Goal: Navigation & Orientation: Find specific page/section

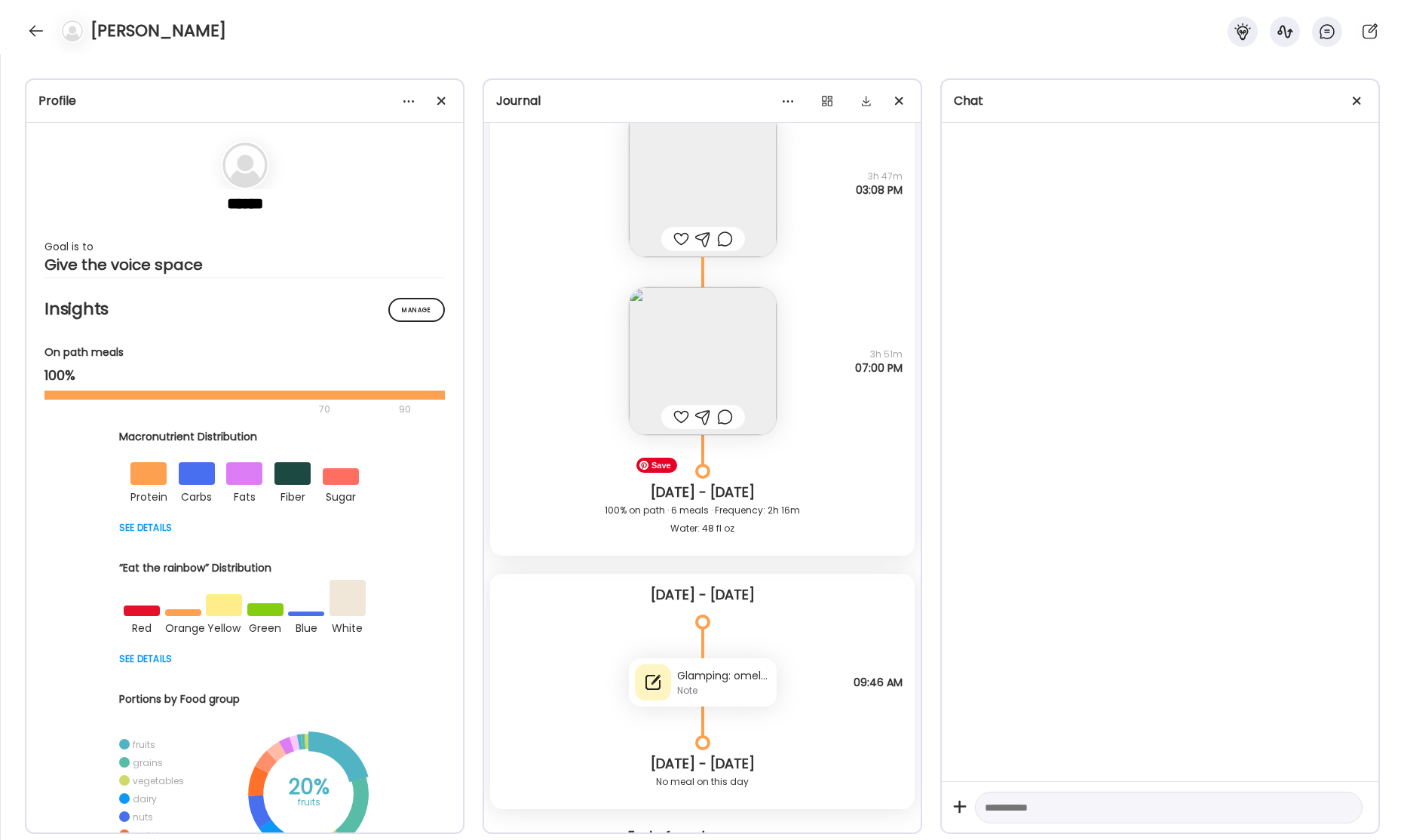
scroll to position [58317, 0]
click at [718, 351] on img at bounding box center [702, 357] width 147 height 147
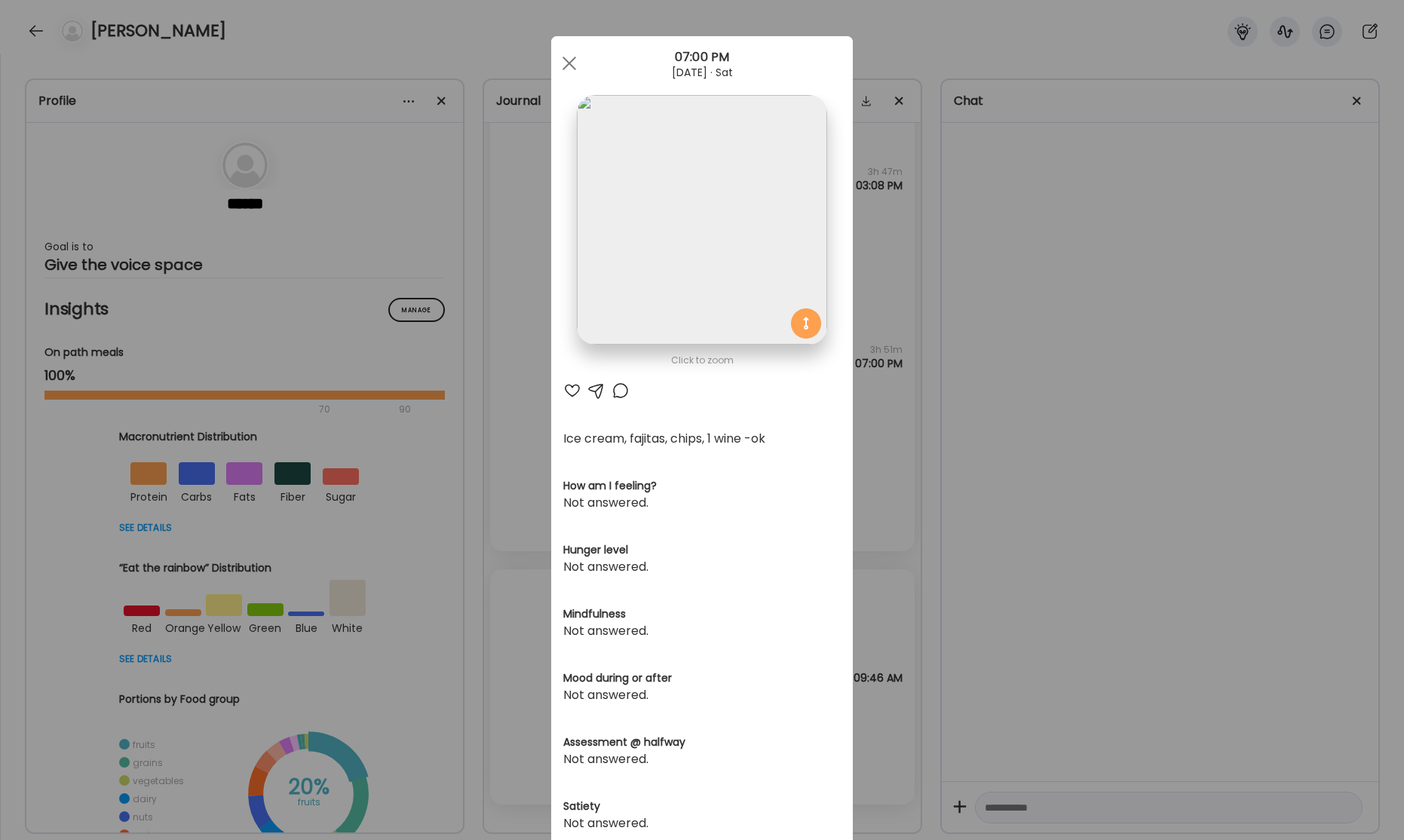
click at [1086, 325] on div "Ate Coach Dashboard Wahoo! It’s official Take a moment to set up your Coach Pro…" at bounding box center [702, 420] width 1404 height 840
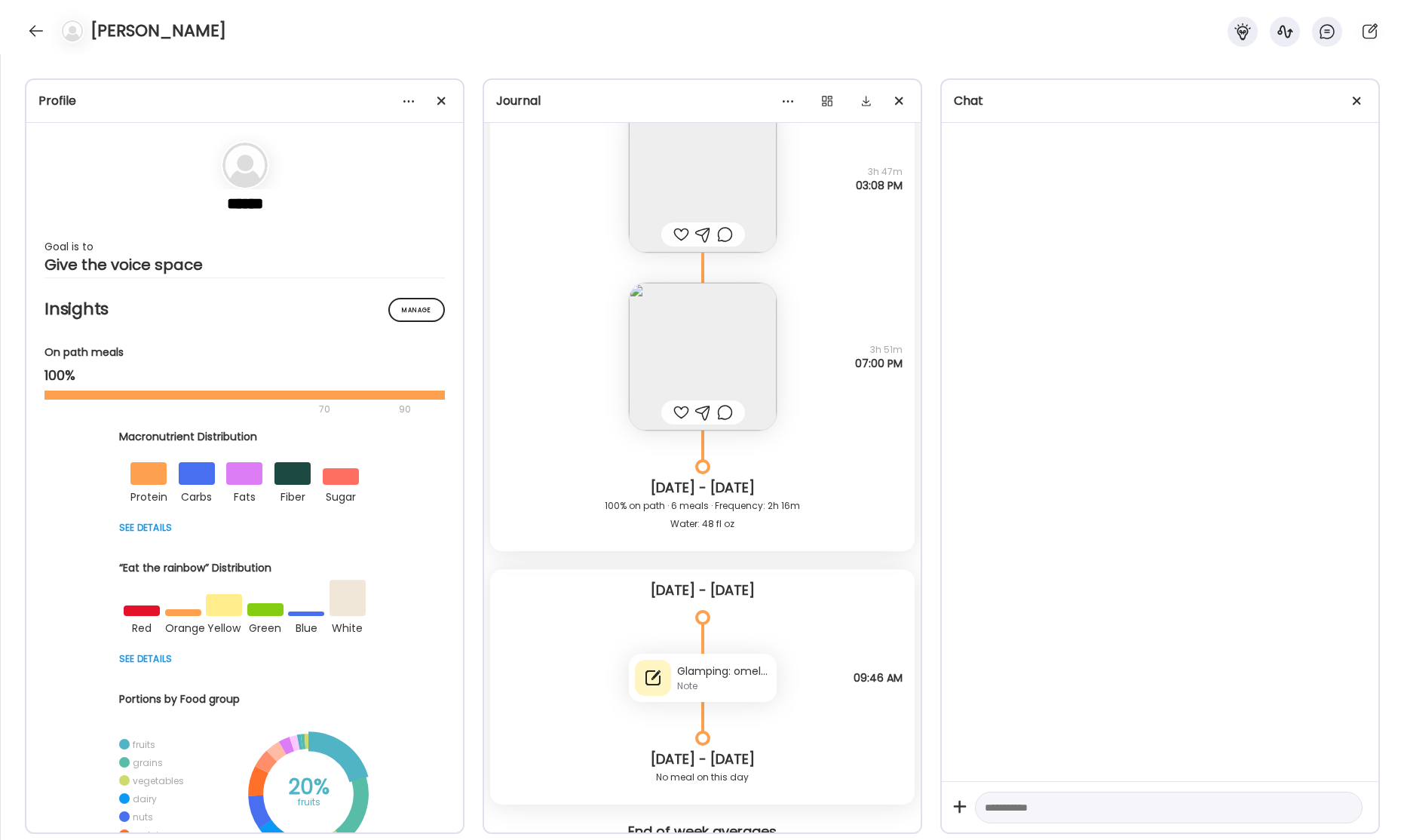
click at [702, 672] on div "Glamping: omelet, oatmeal, bacon. Tired to be mindful. Challenging. Pre-order t…" at bounding box center [724, 671] width 93 height 16
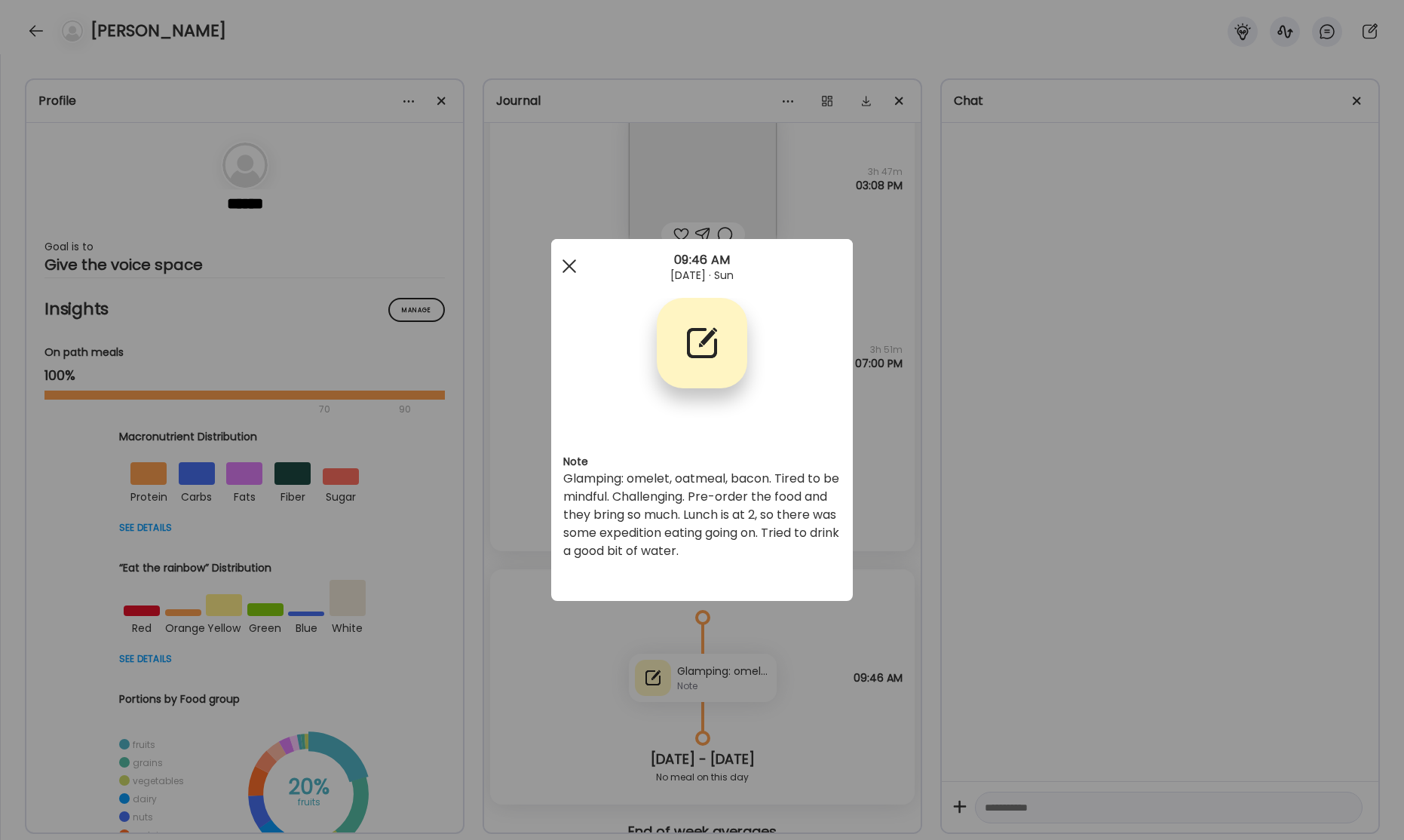
click at [571, 273] on div at bounding box center [569, 266] width 30 height 30
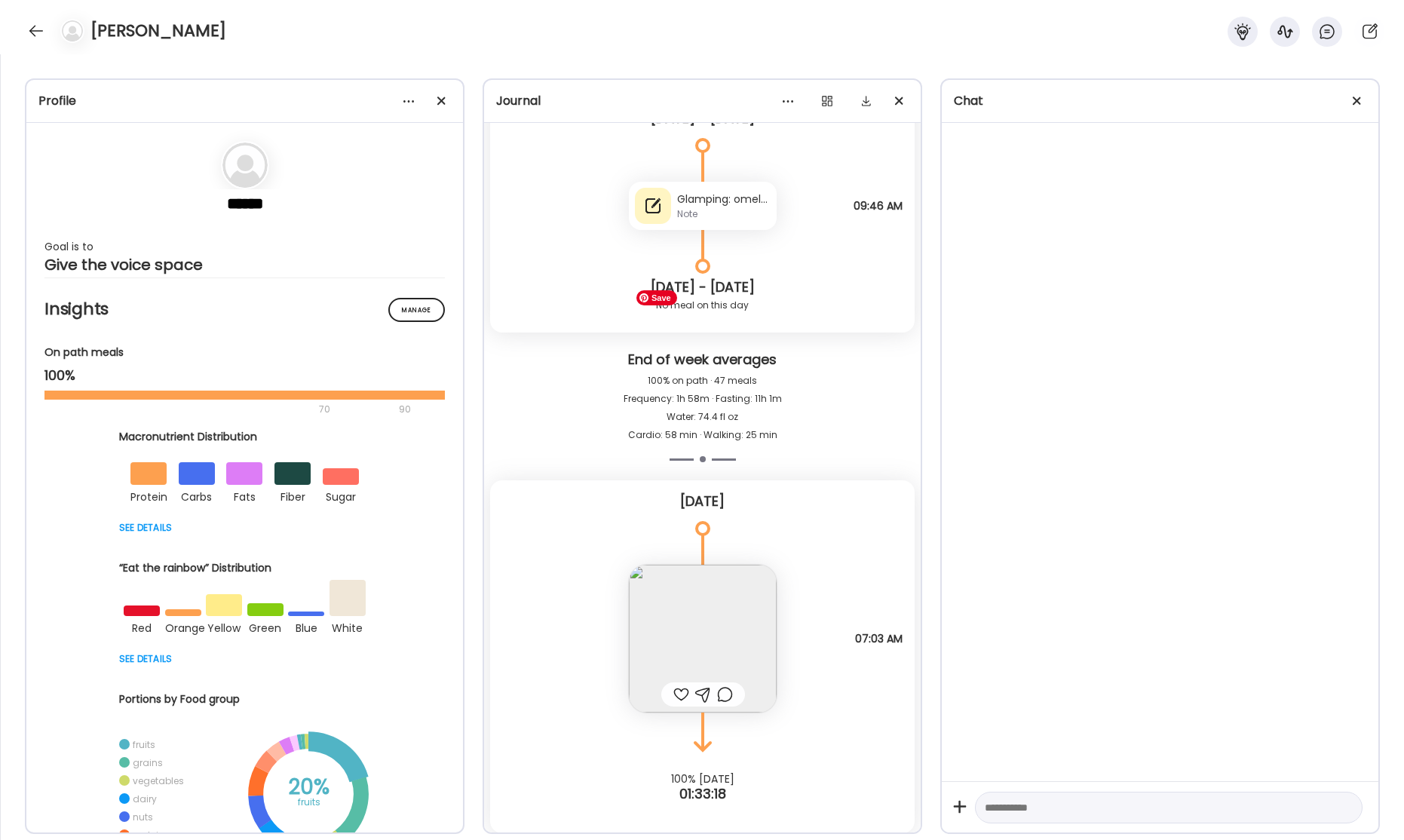
scroll to position [58796, 0]
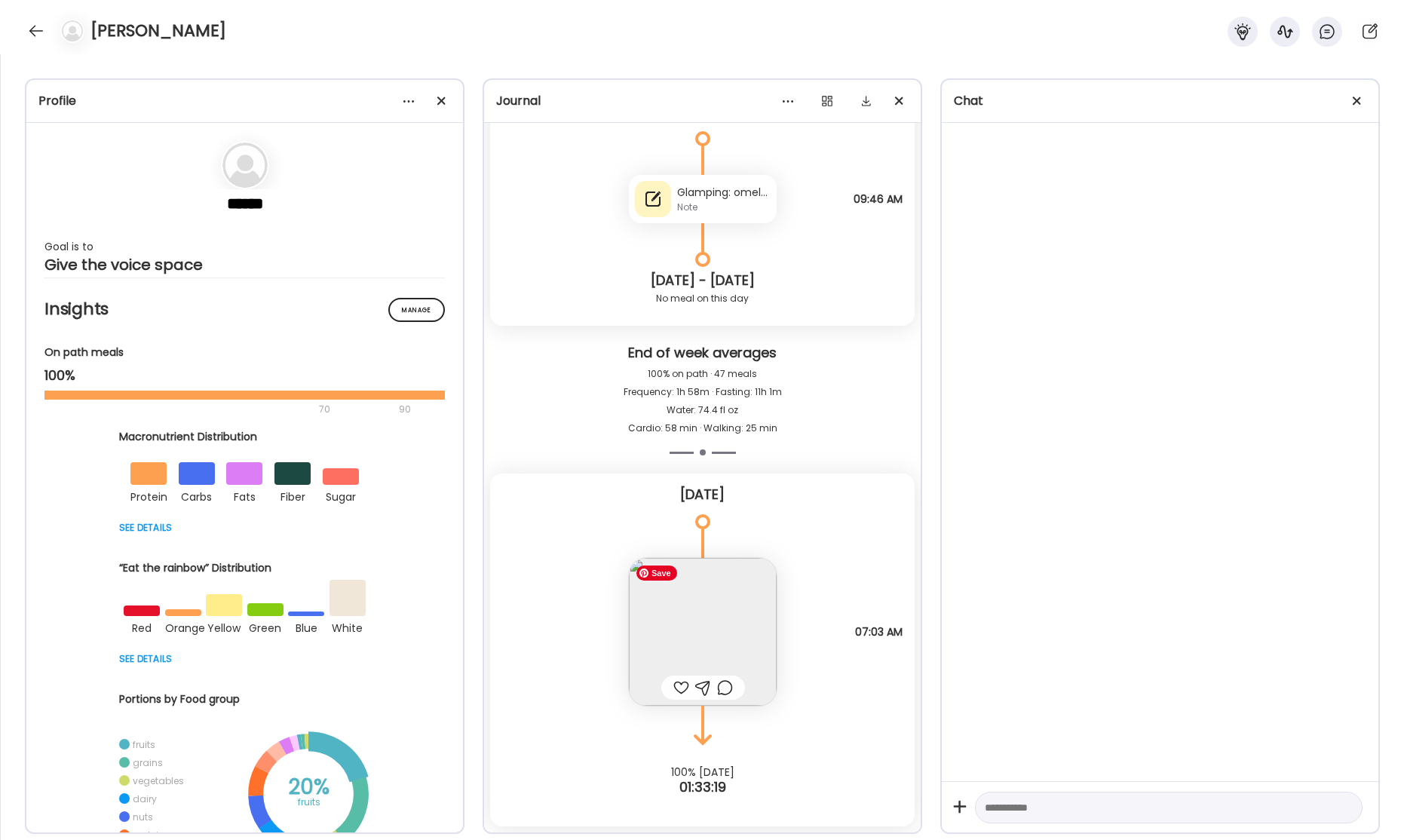
click at [722, 646] on img at bounding box center [702, 631] width 147 height 147
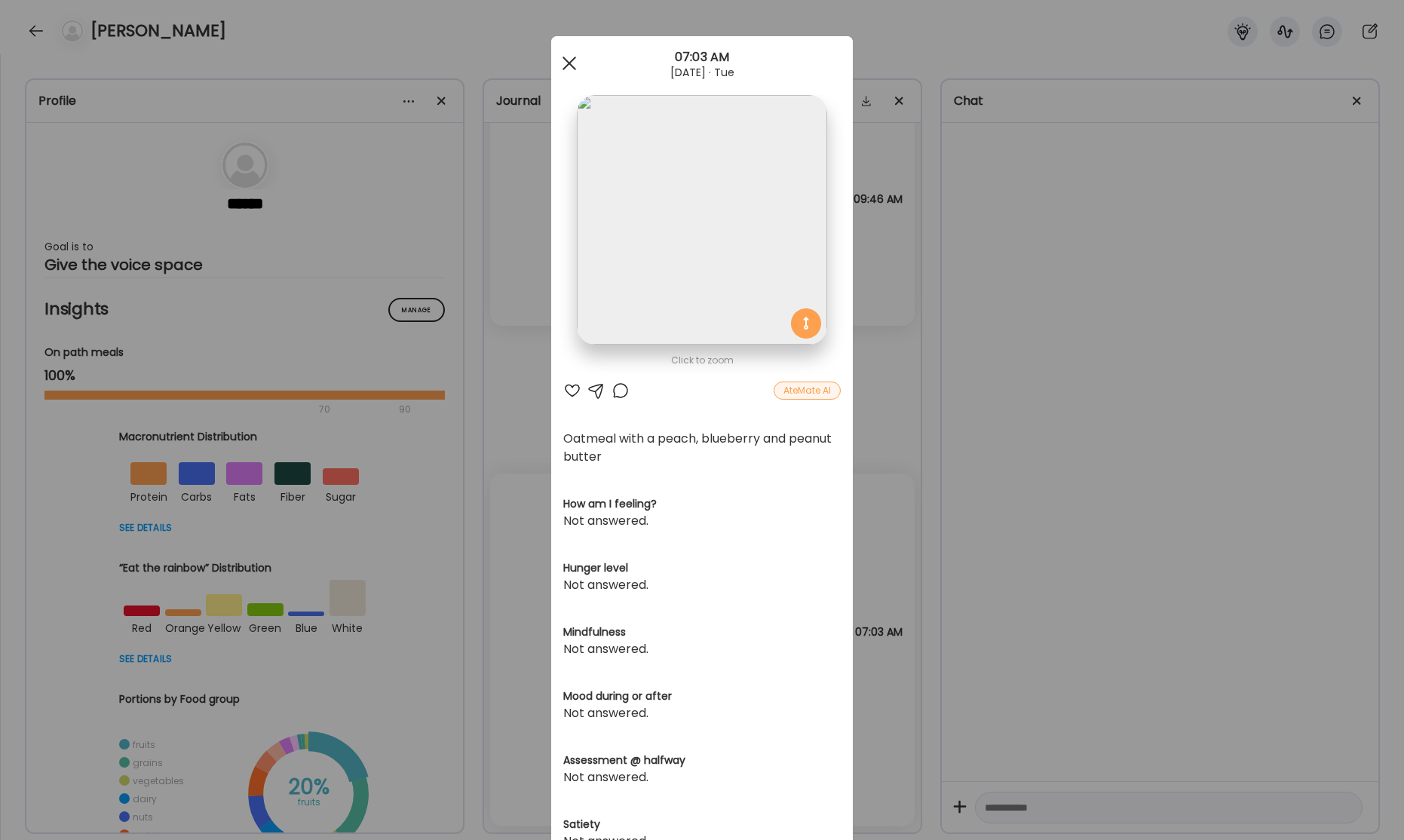
click at [572, 63] on div at bounding box center [569, 63] width 30 height 30
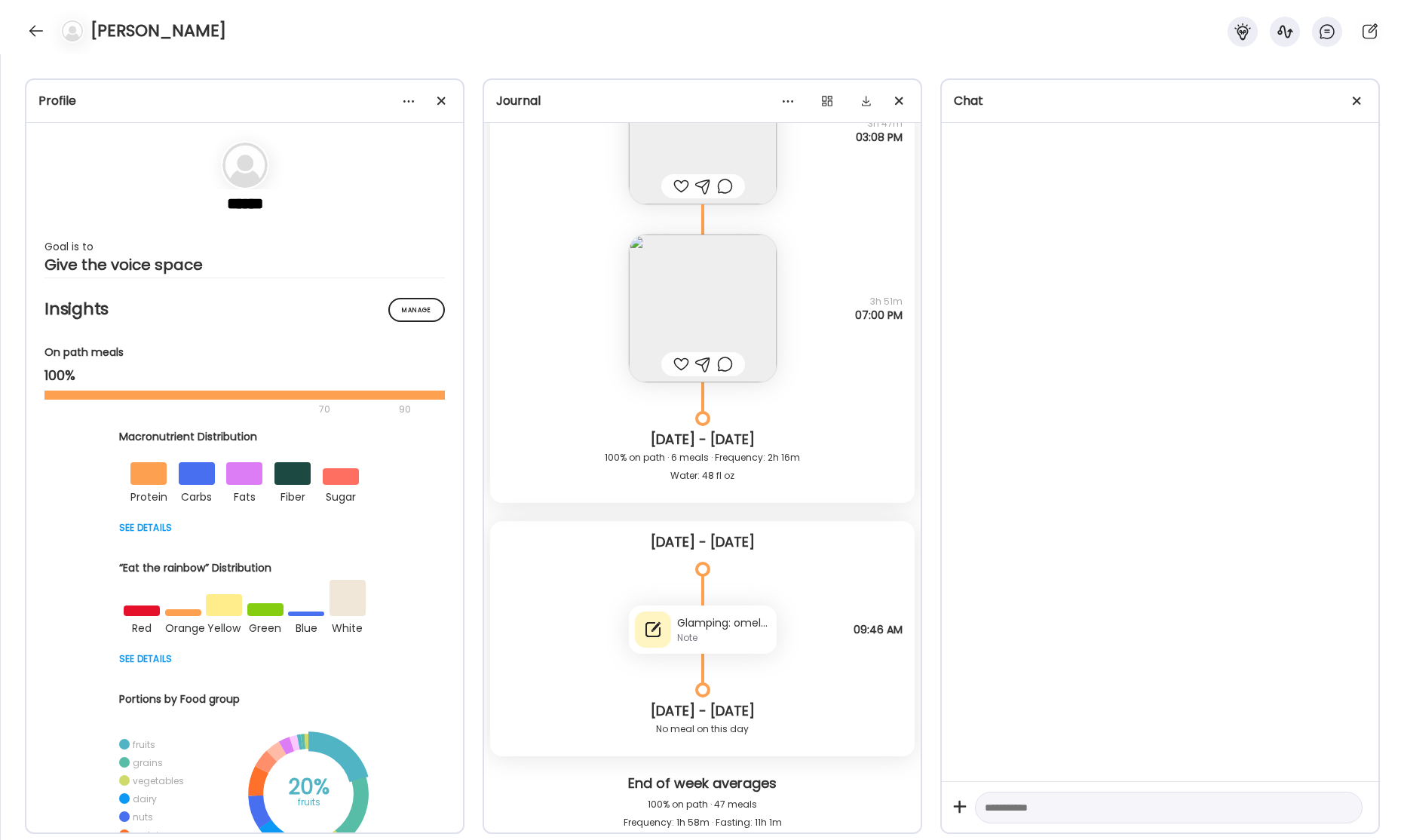
scroll to position [58432, 0]
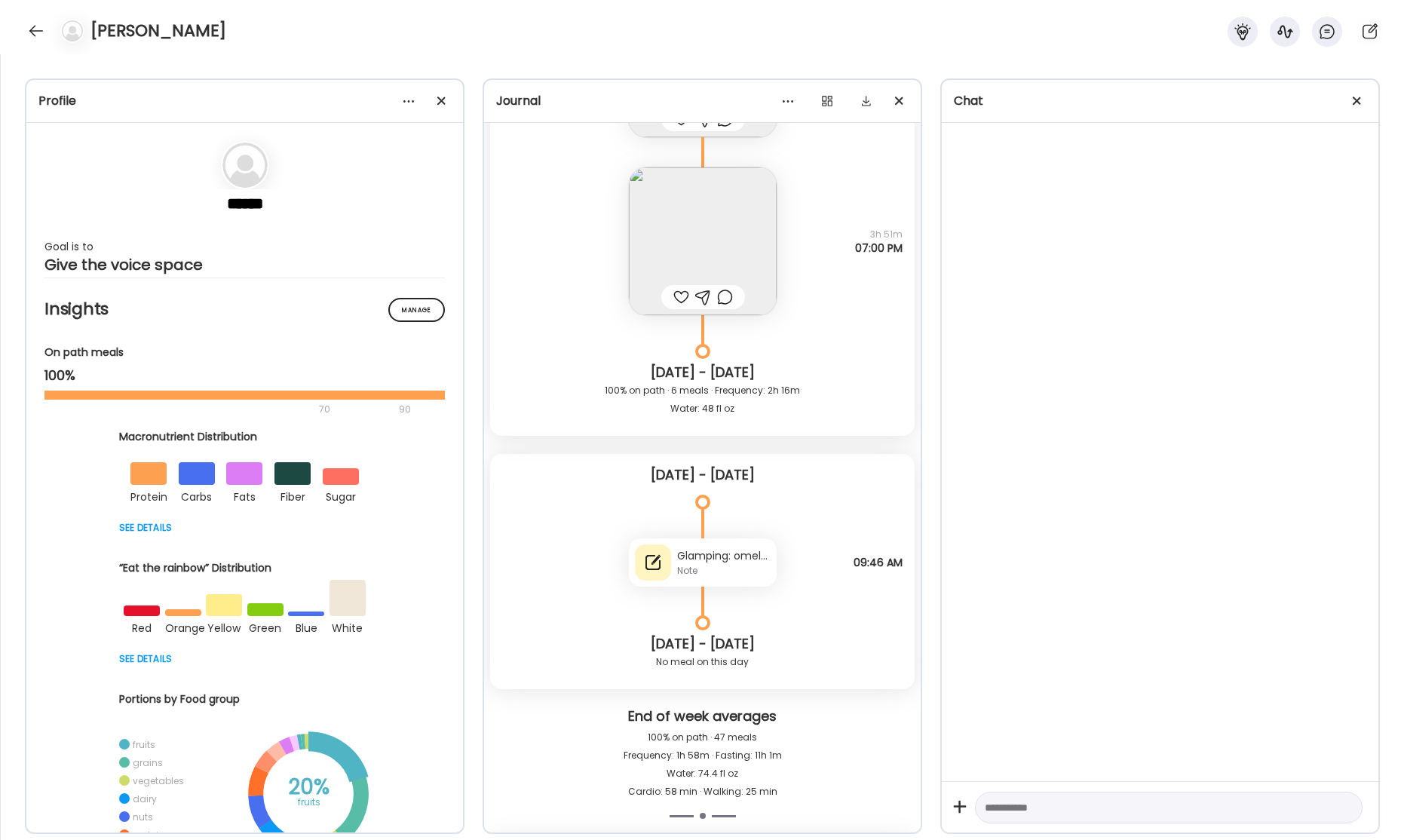
click at [699, 557] on div "Glamping: omelet, oatmeal, bacon. Tired to be mindful. Challenging. Pre-order t…" at bounding box center [724, 556] width 93 height 16
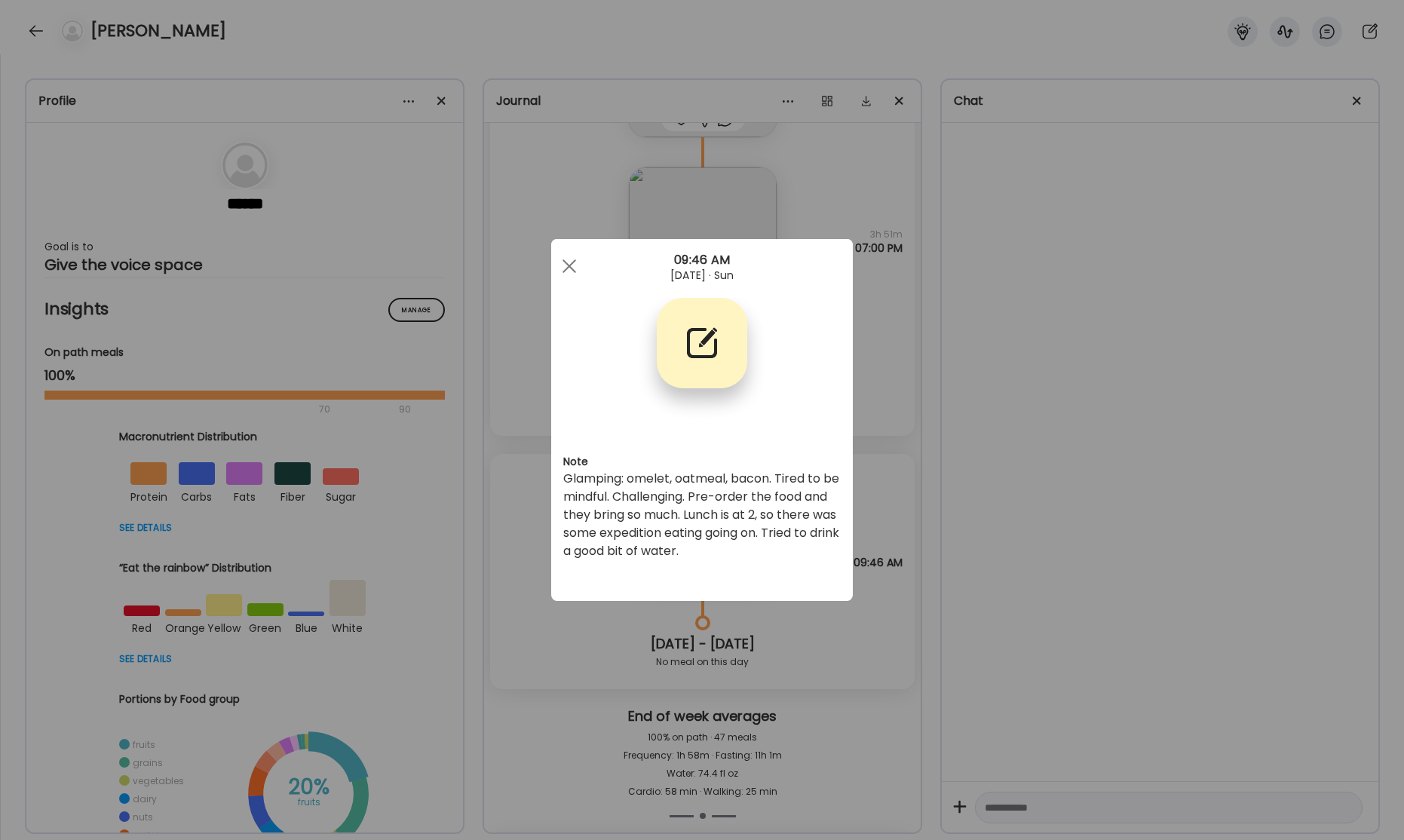
click at [902, 324] on div "Ate Coach Dashboard Wahoo! It’s official Take a moment to set up your Coach Pro…" at bounding box center [702, 420] width 1404 height 840
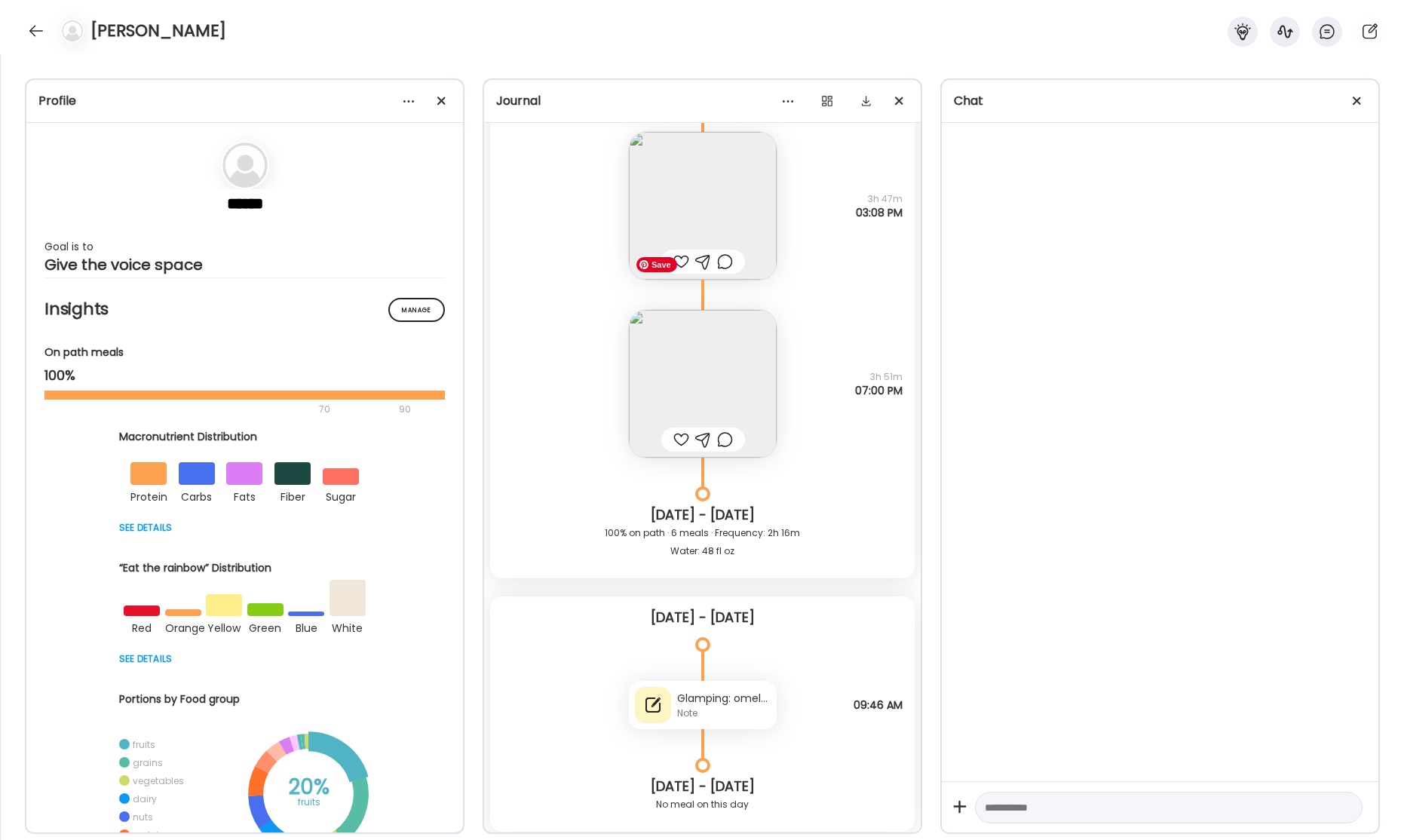
scroll to position [58268, 0]
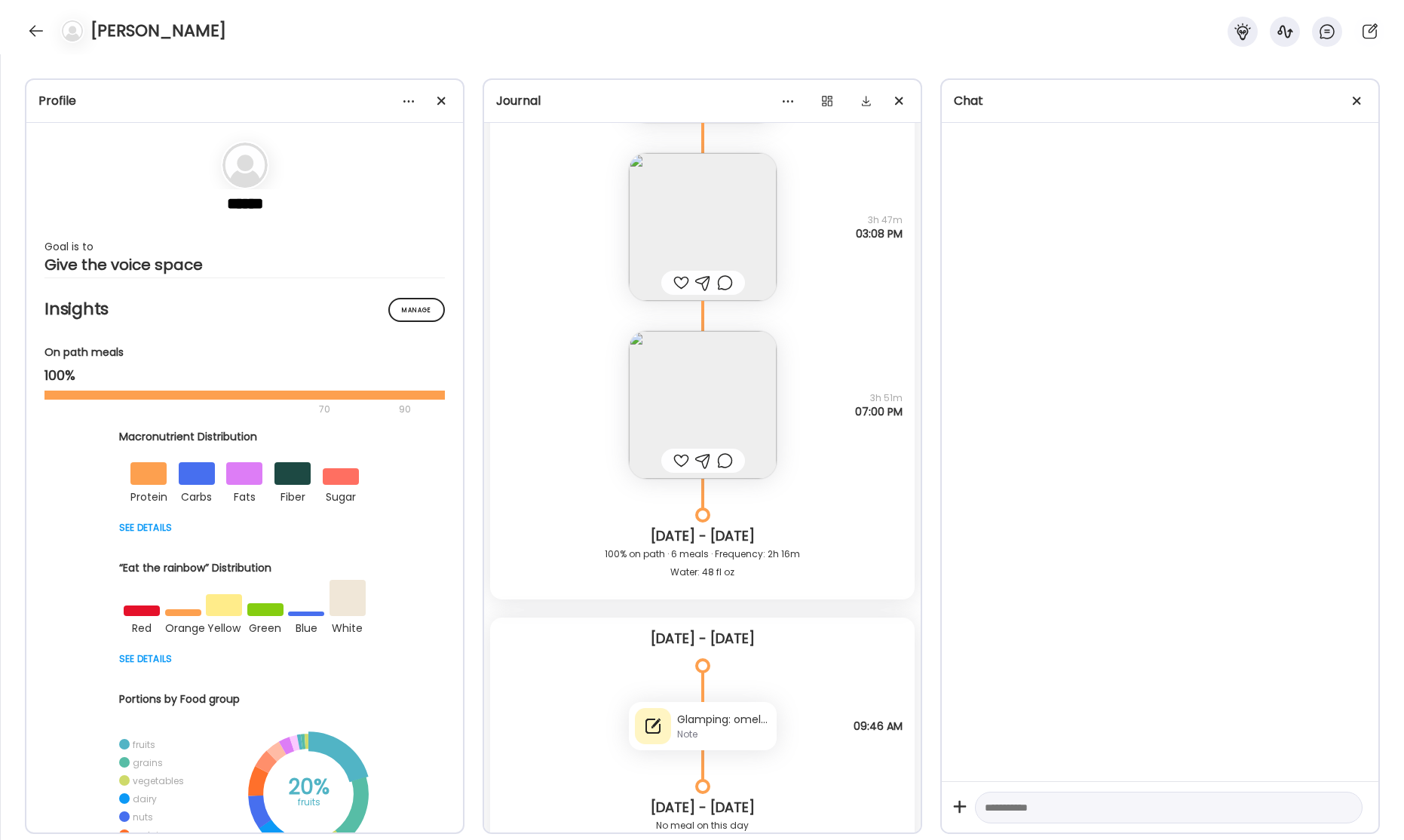
drag, startPoint x: 31, startPoint y: 29, endPoint x: 83, endPoint y: 63, distance: 62.1
click at [31, 29] on div at bounding box center [36, 30] width 24 height 24
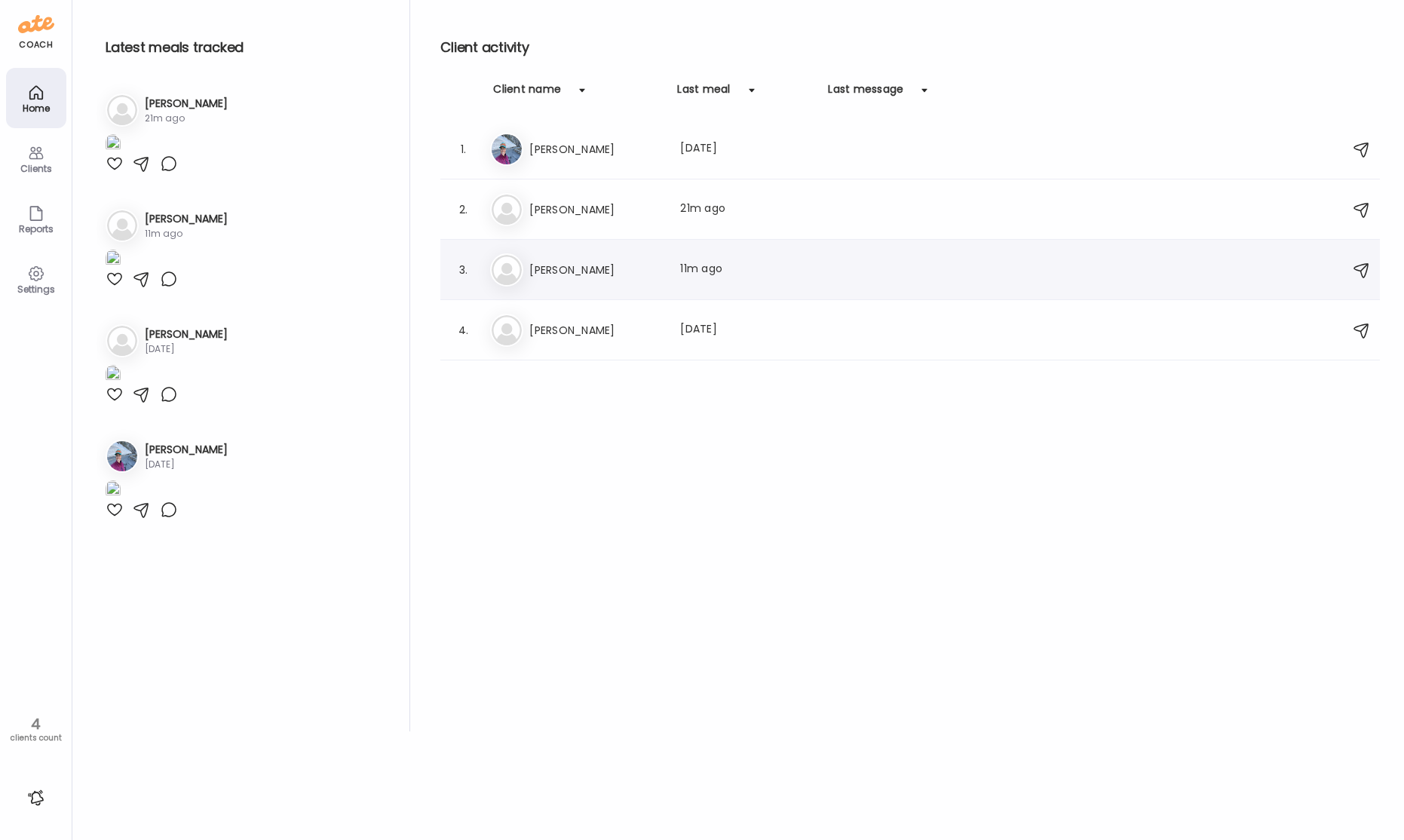
click at [570, 280] on div "El [PERSON_NAME] Last meal: 11m ago" at bounding box center [912, 270] width 845 height 33
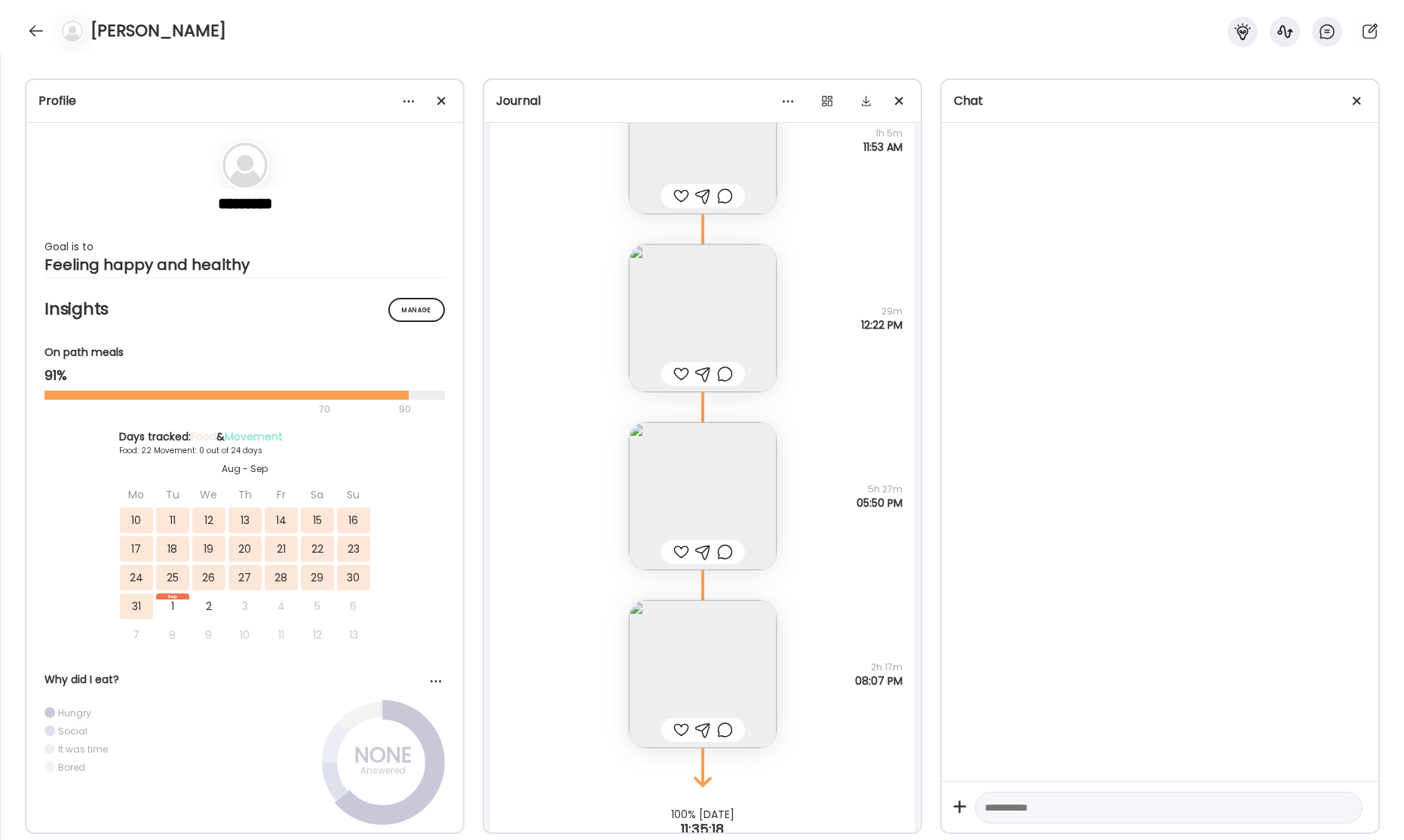
scroll to position [40520, 0]
click at [711, 327] on img at bounding box center [702, 316] width 147 height 147
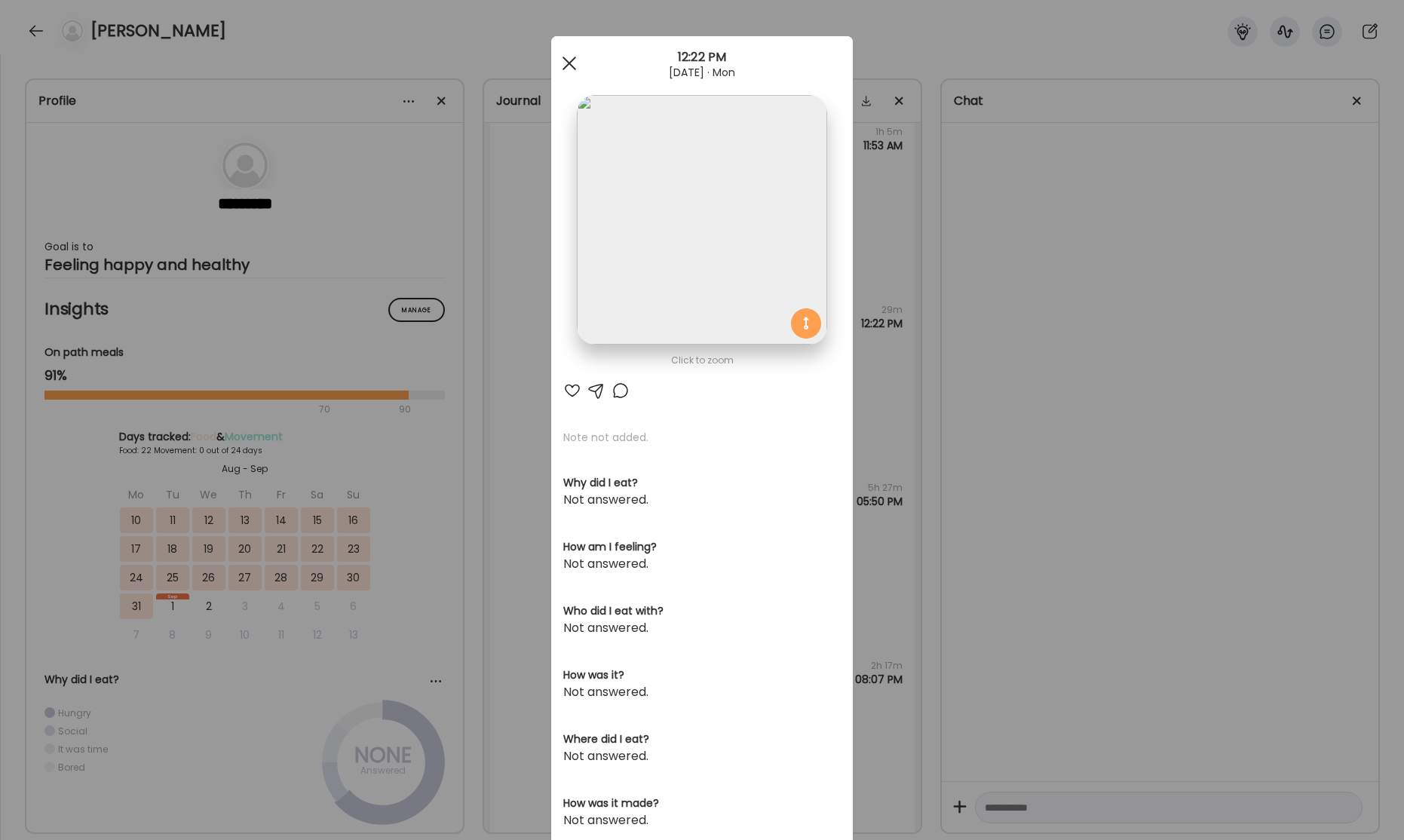
click at [570, 64] on span at bounding box center [570, 63] width 14 height 14
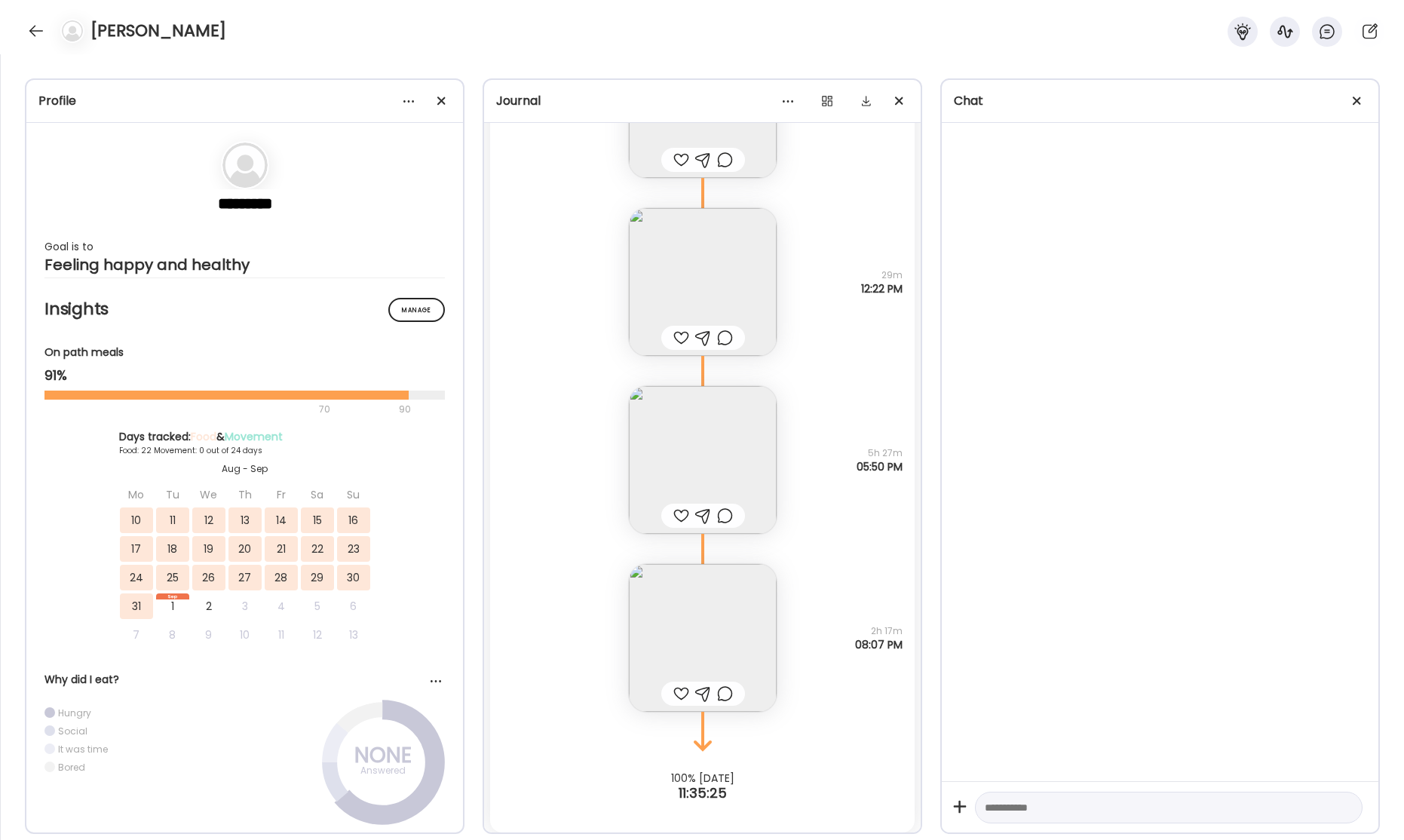
scroll to position [40561, 0]
click at [728, 447] on img at bounding box center [702, 454] width 147 height 147
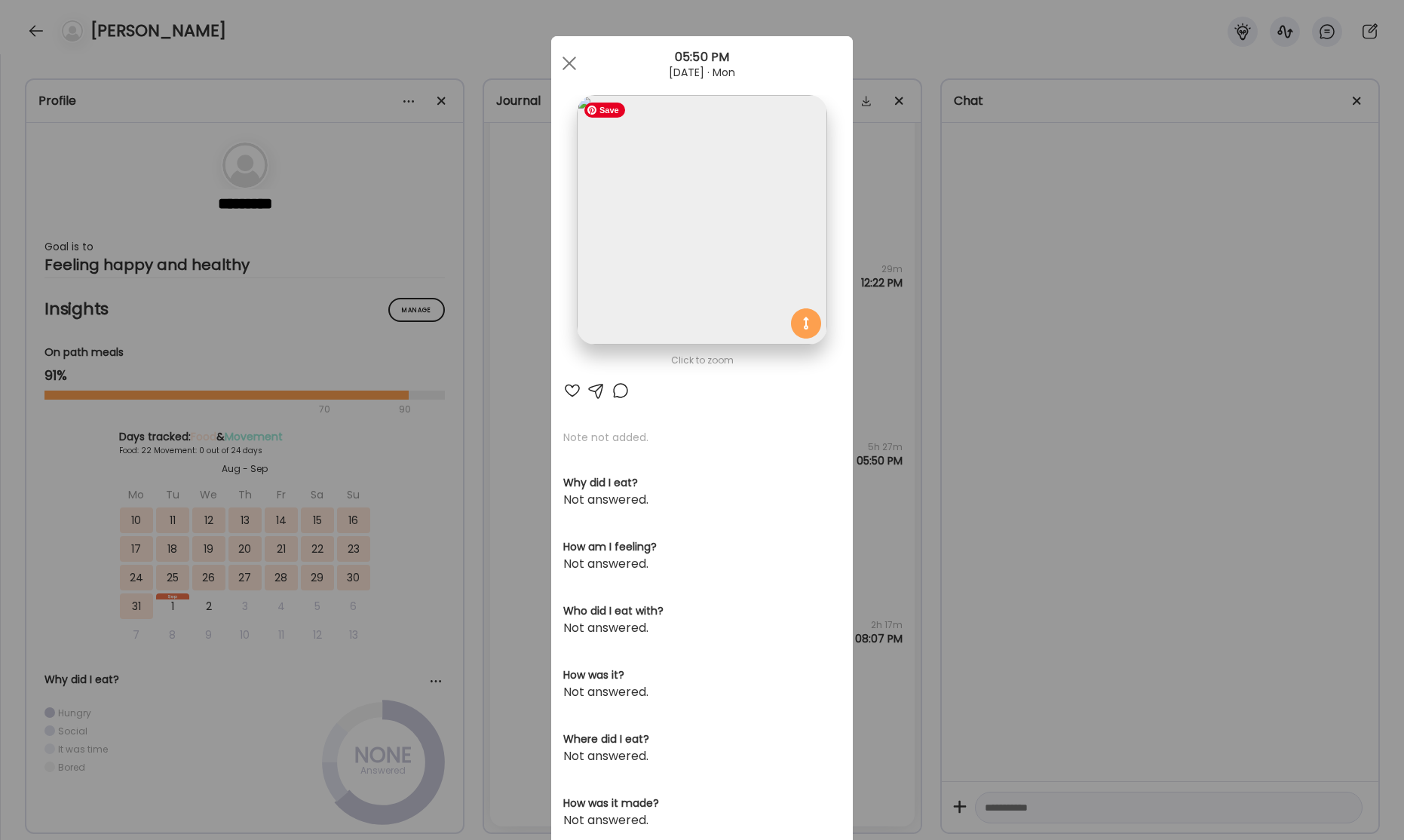
click at [737, 245] on img at bounding box center [702, 219] width 249 height 249
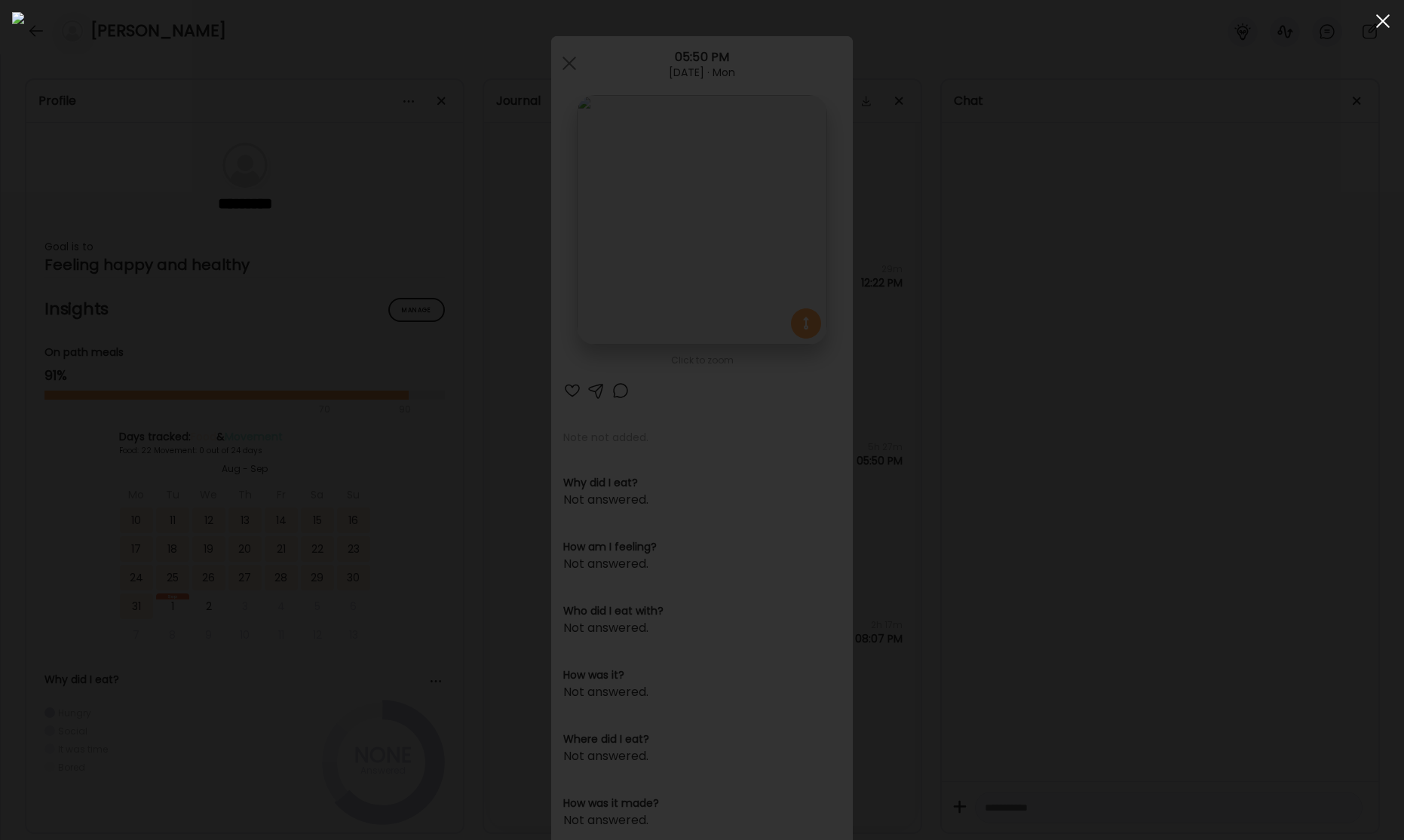
click at [1381, 25] on div at bounding box center [1383, 20] width 30 height 30
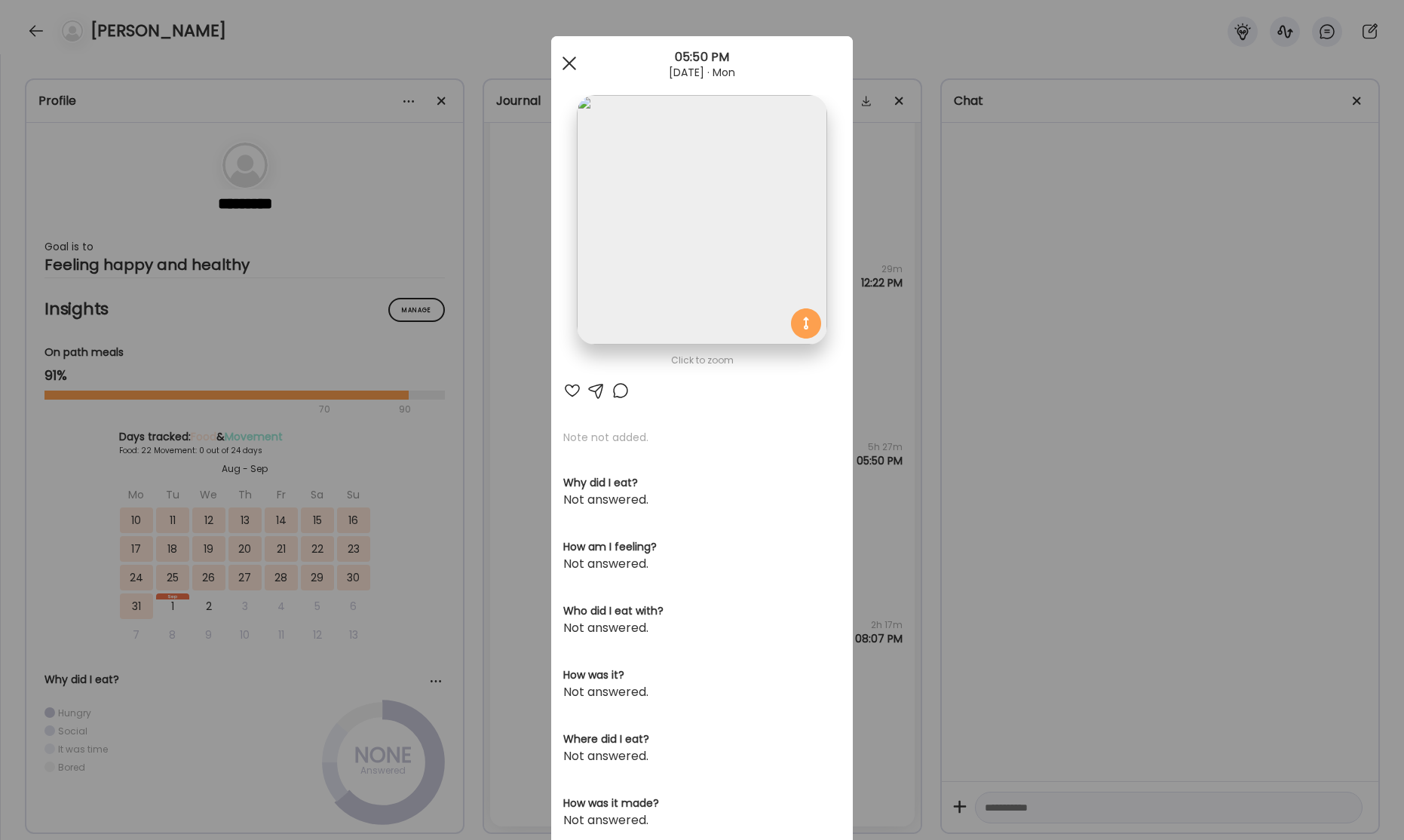
click at [576, 67] on div at bounding box center [569, 63] width 30 height 30
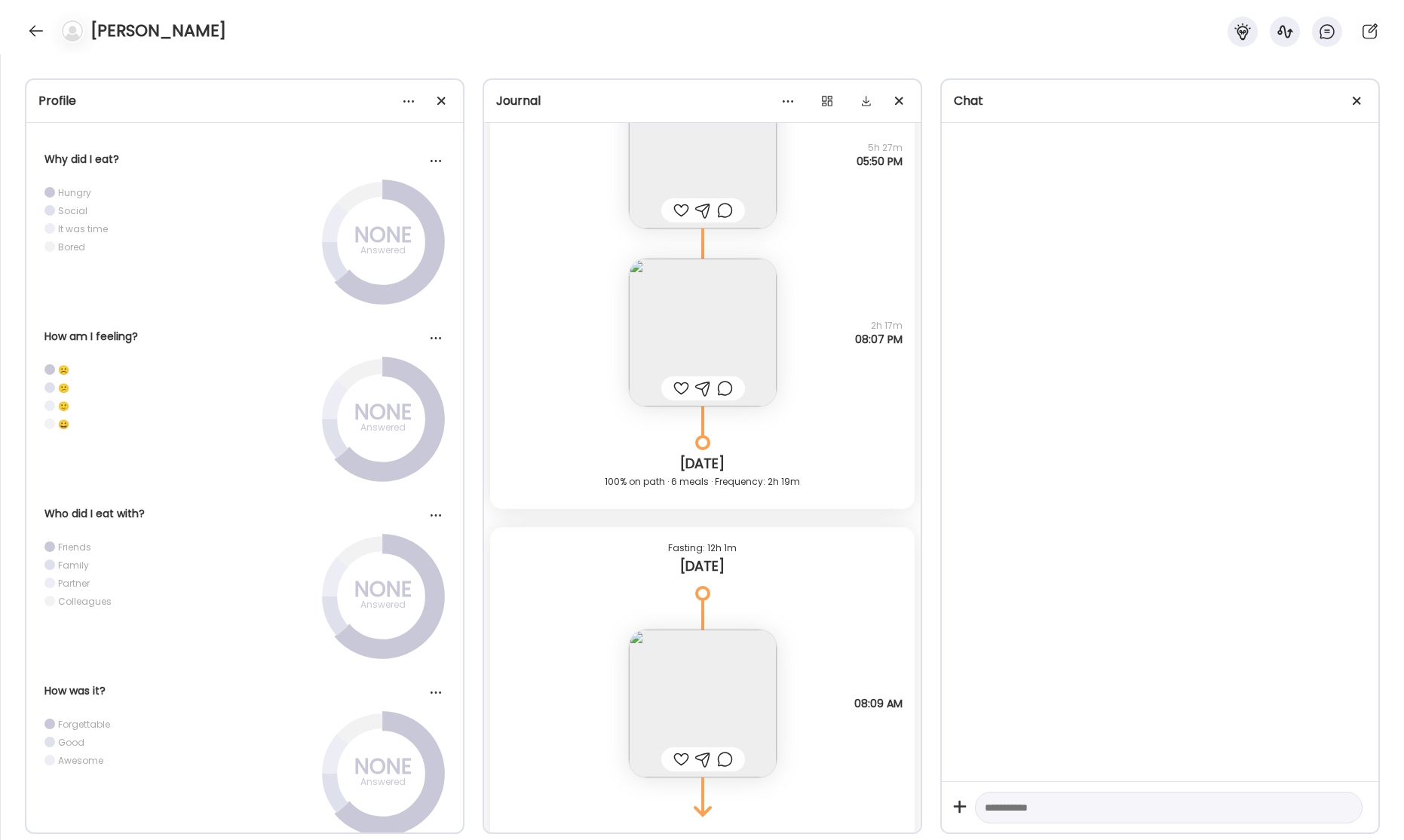
scroll to position [40931, 0]
